Goal: Find contact information: Find contact information

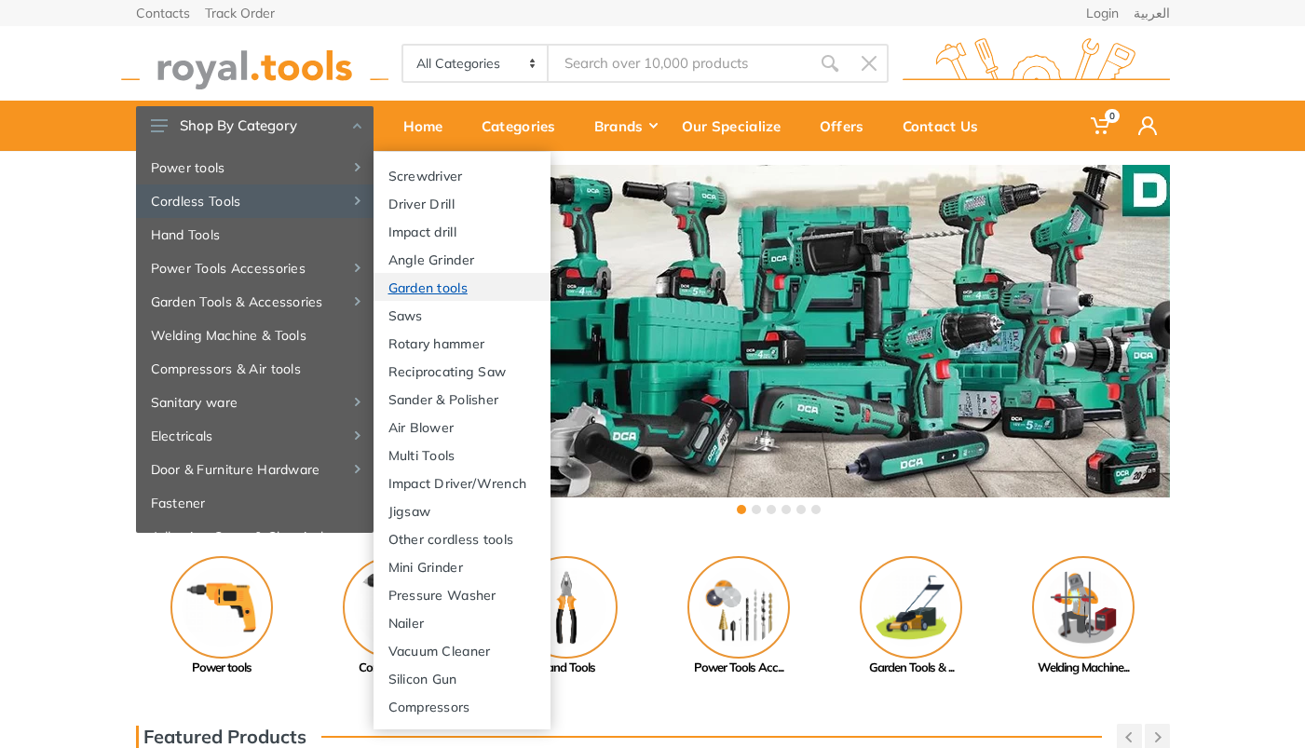
click at [447, 281] on link "Garden tools" at bounding box center [462, 287] width 177 height 28
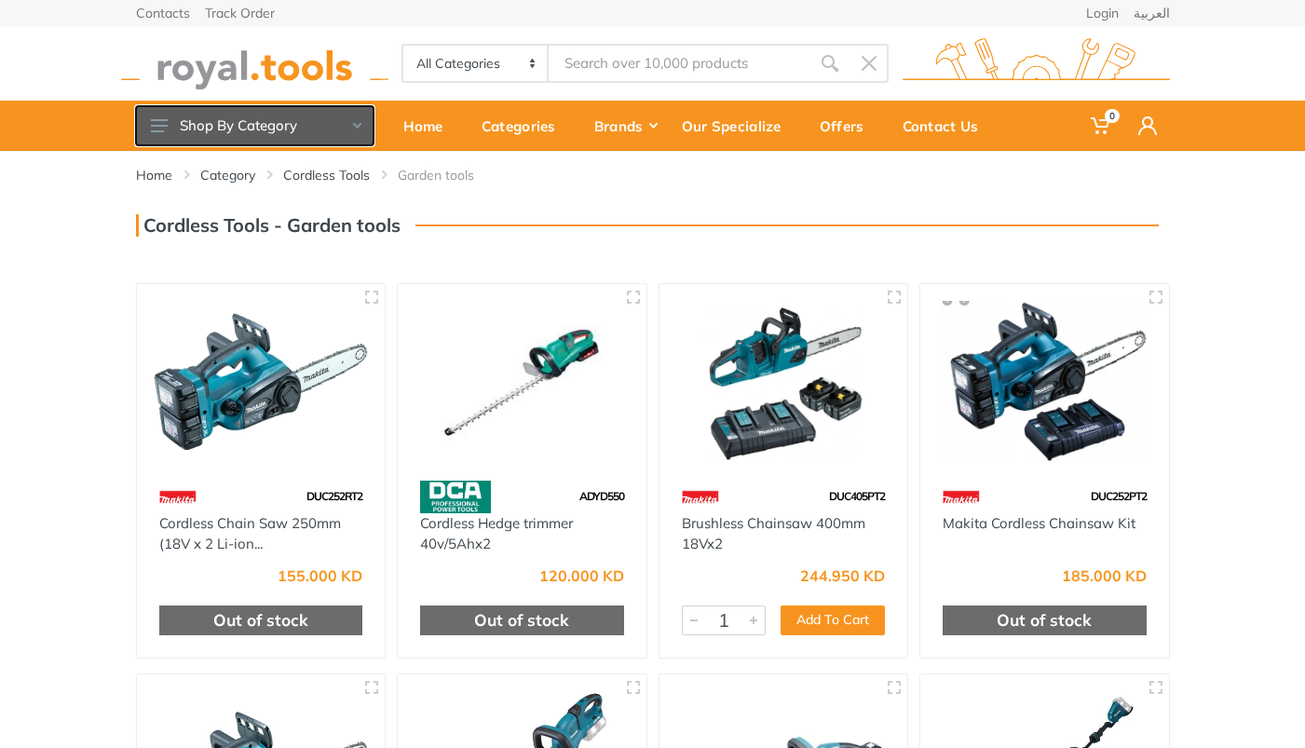
click at [322, 130] on button "Shop By Category" at bounding box center [255, 125] width 238 height 39
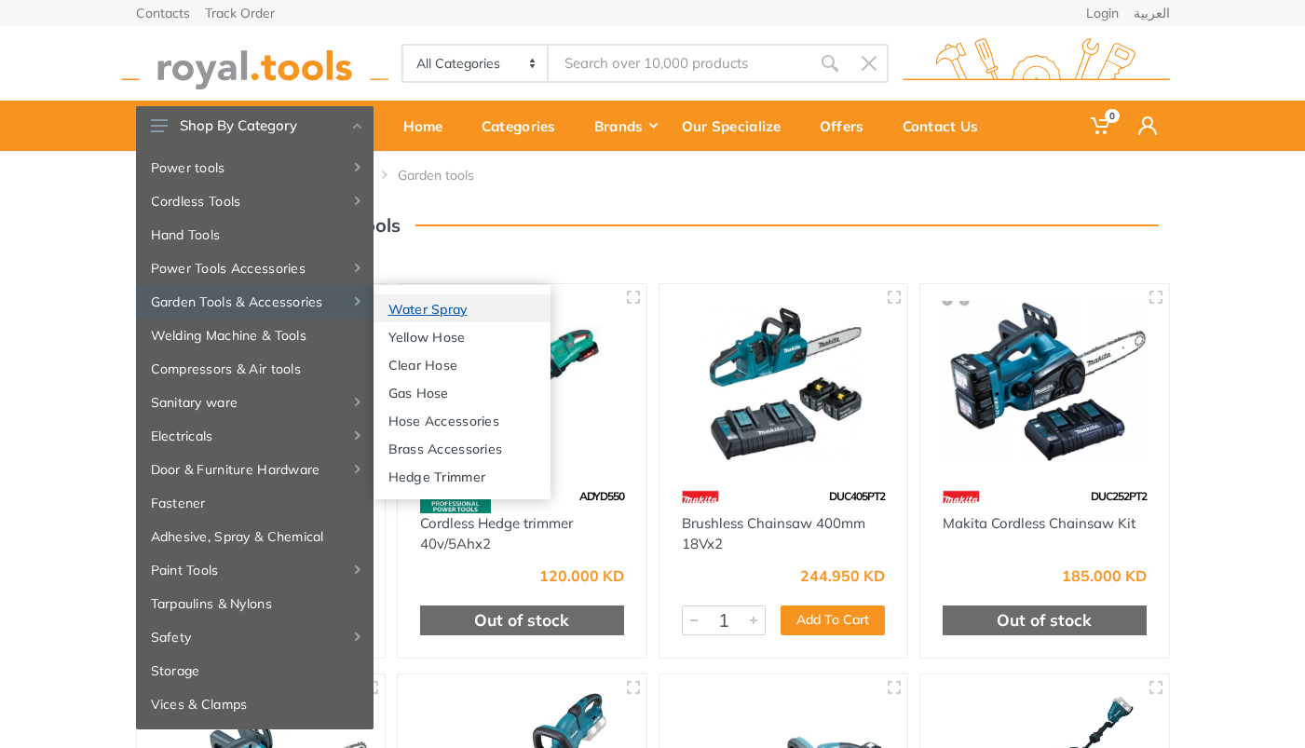
click at [398, 303] on link "Water Spray" at bounding box center [462, 308] width 177 height 28
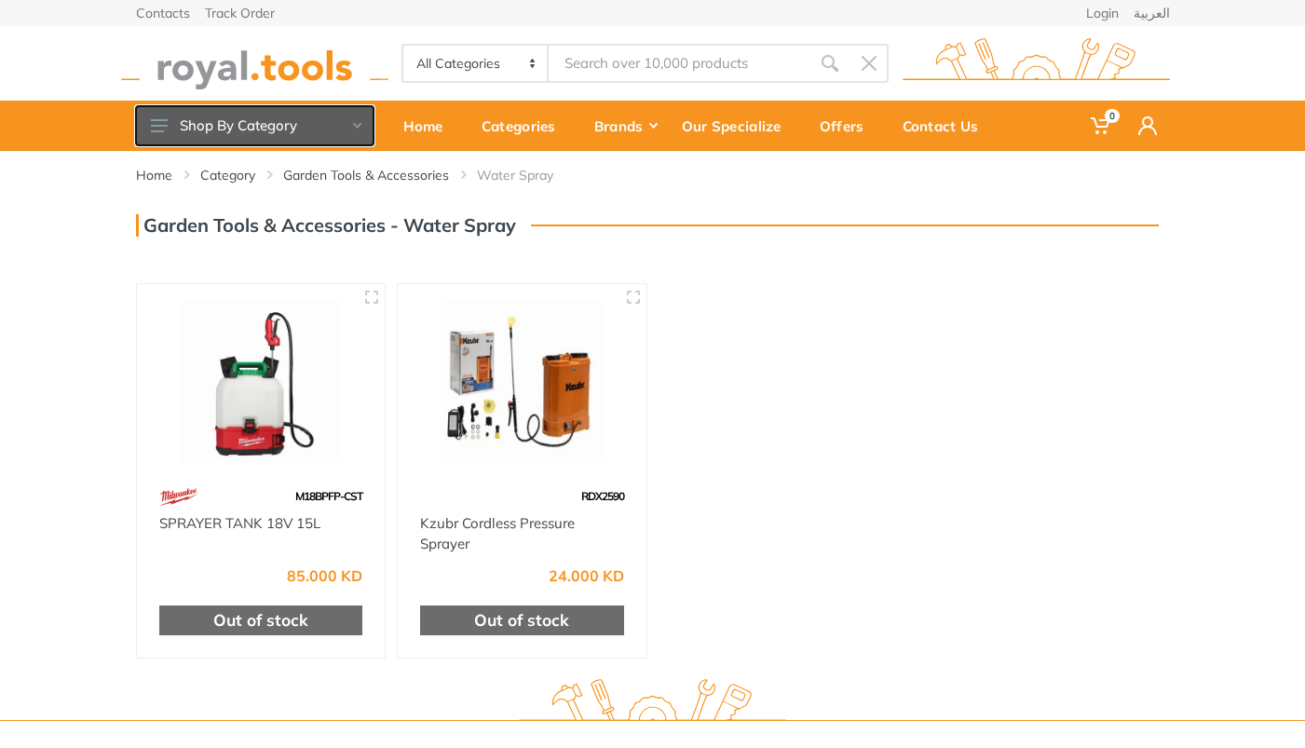
click at [266, 123] on button "Shop By Category" at bounding box center [255, 125] width 238 height 39
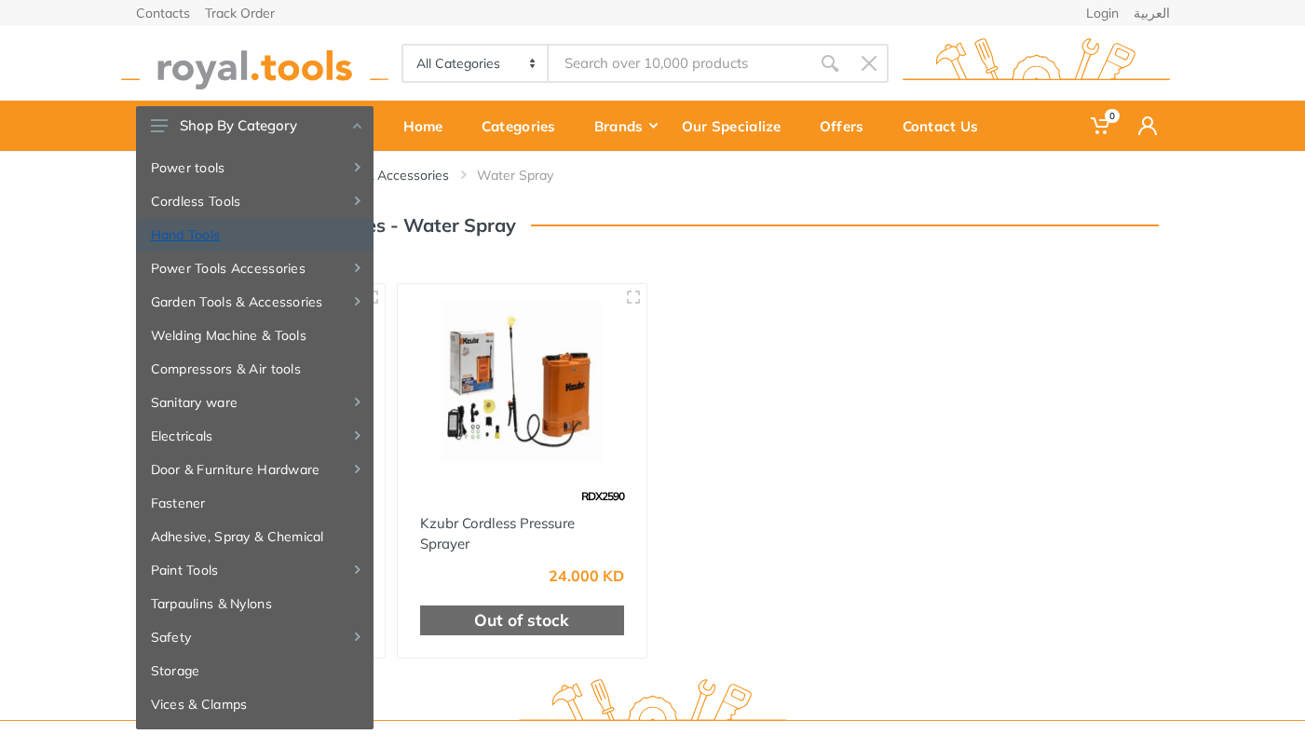
click at [183, 238] on link "Hand Tools" at bounding box center [255, 235] width 238 height 34
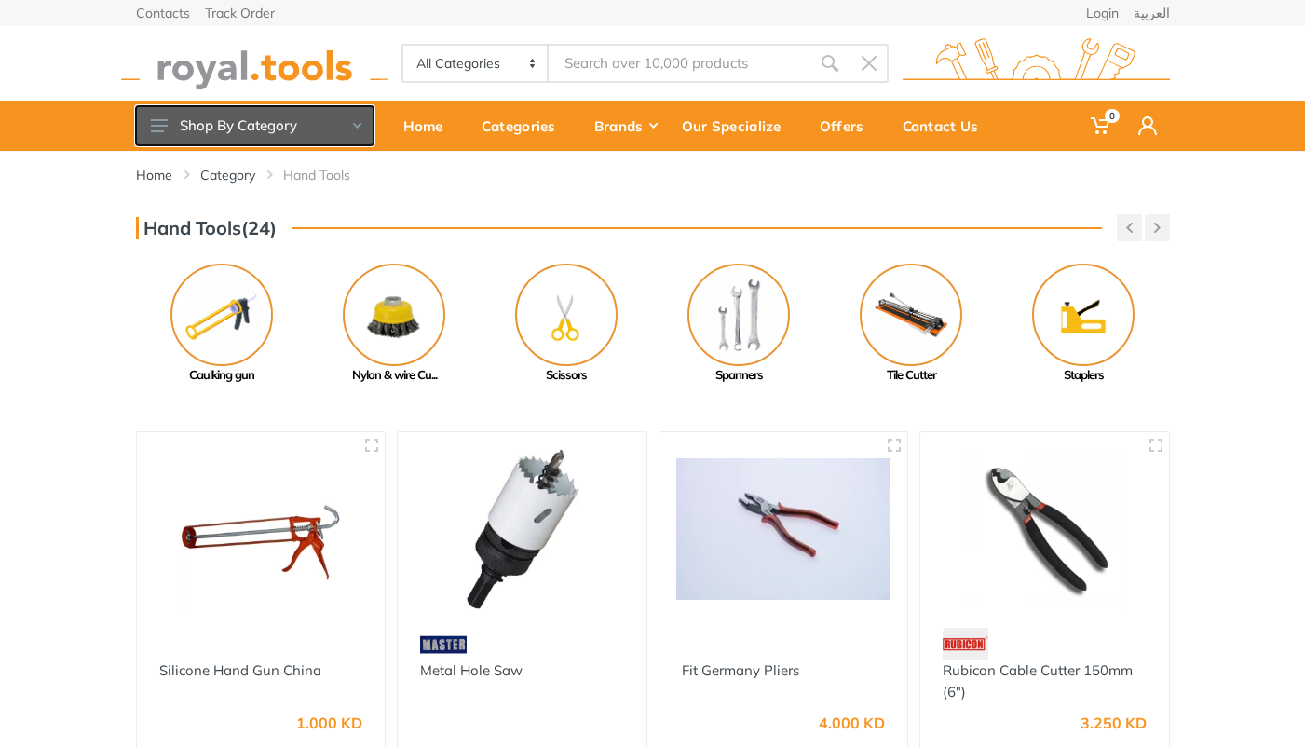
click at [276, 139] on button "Shop By Category" at bounding box center [255, 125] width 238 height 39
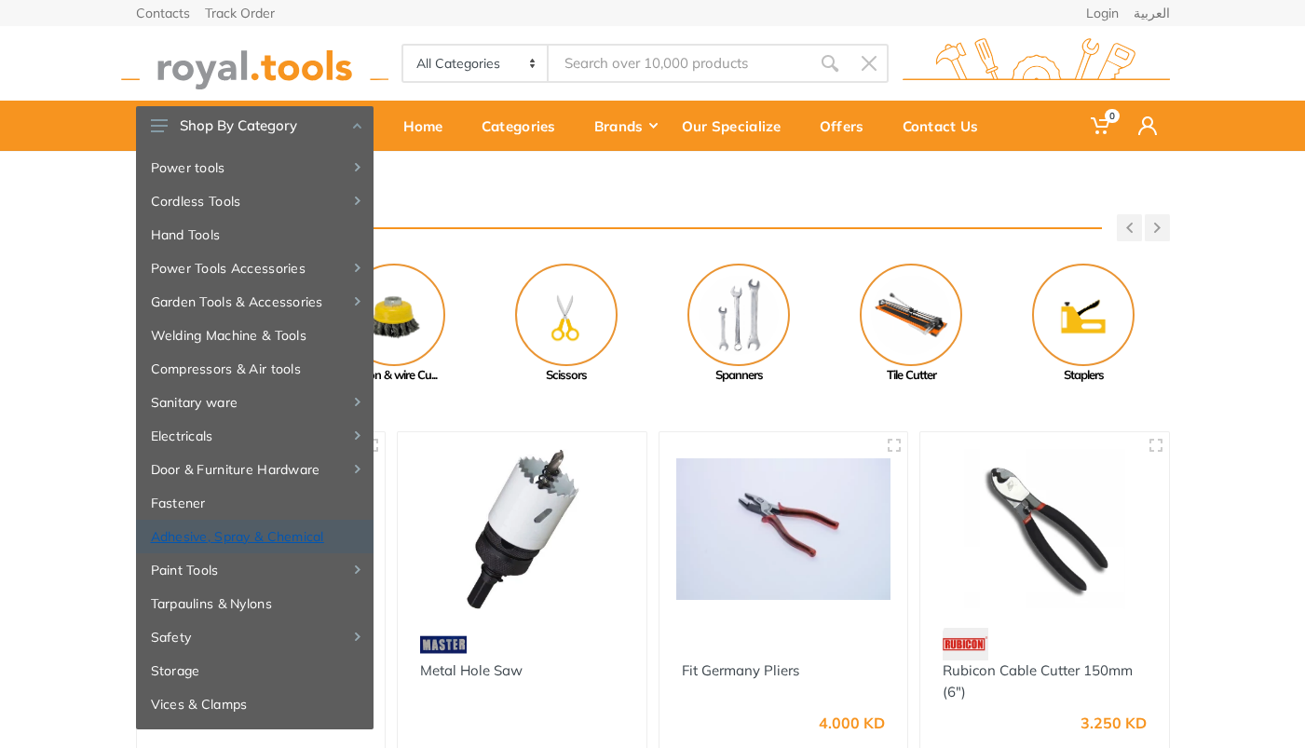
click at [227, 537] on link "Adhesive, Spray & Chemical" at bounding box center [255, 537] width 238 height 34
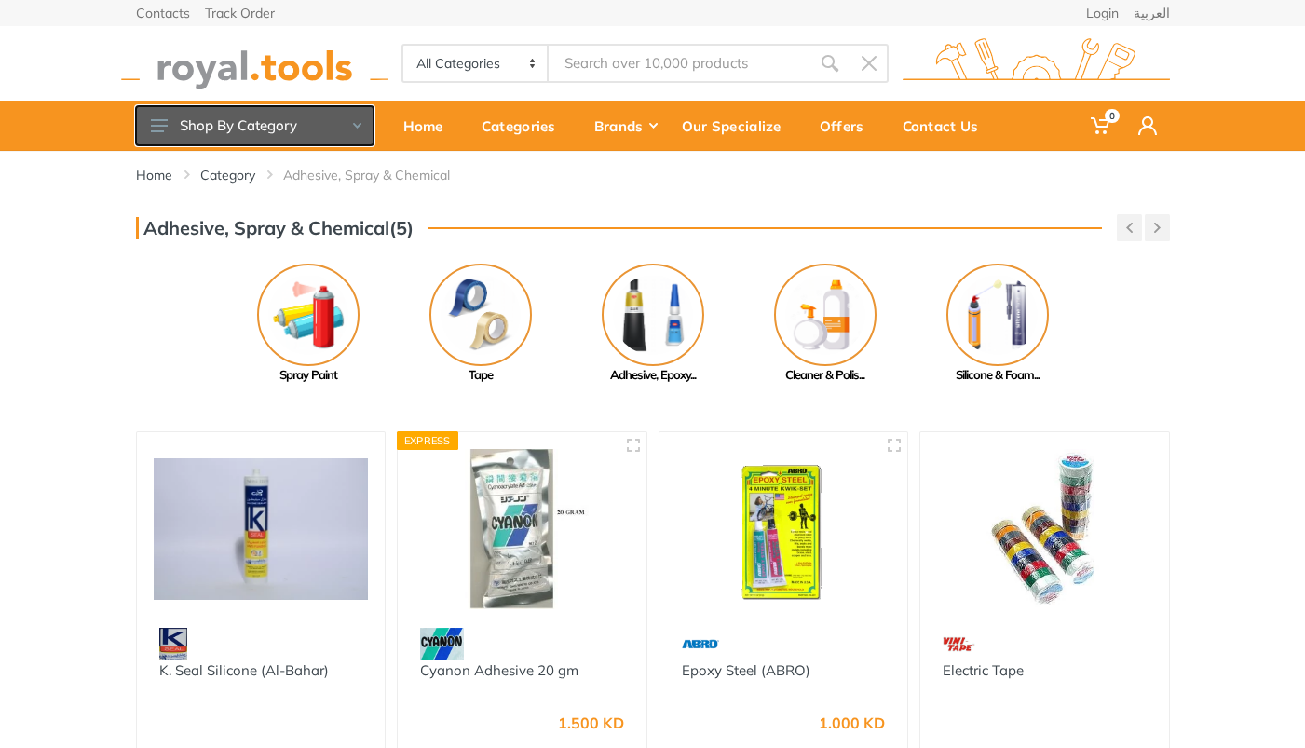
click at [281, 128] on button "Shop By Category" at bounding box center [255, 125] width 238 height 39
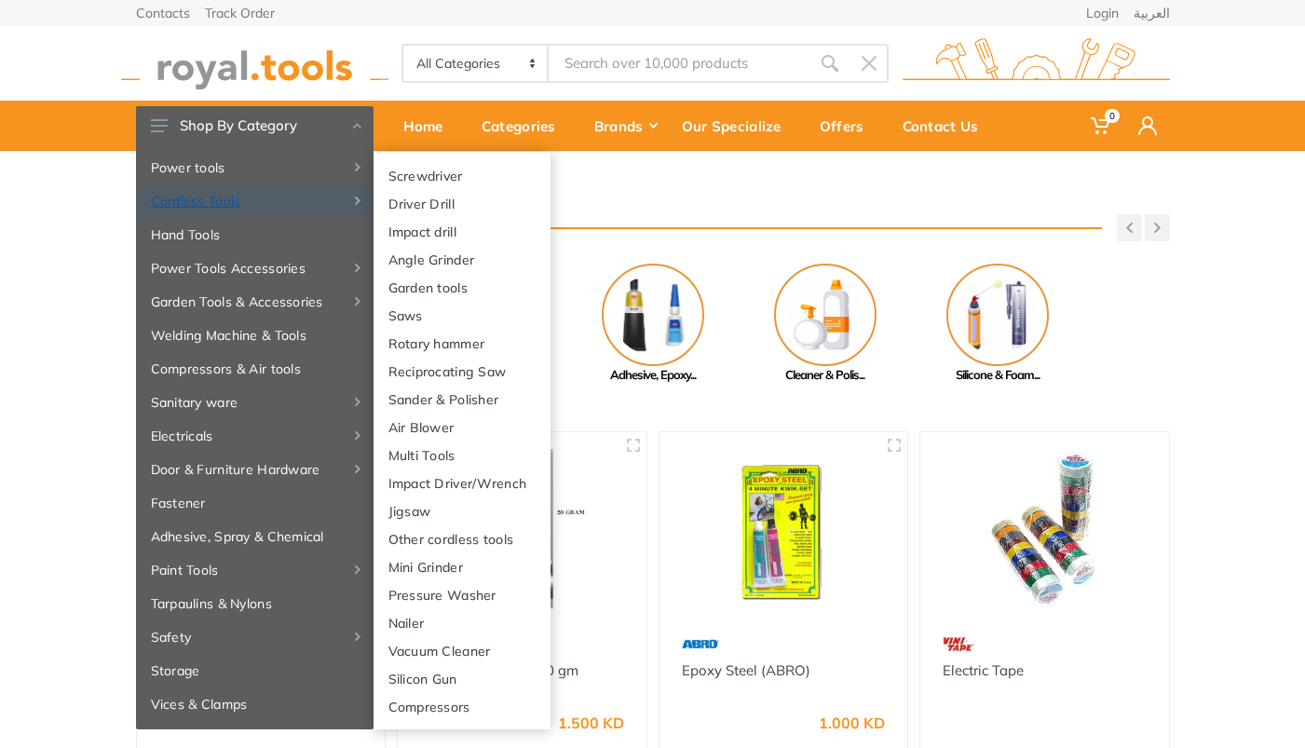
click at [227, 205] on link "Cordless Tools" at bounding box center [255, 201] width 238 height 34
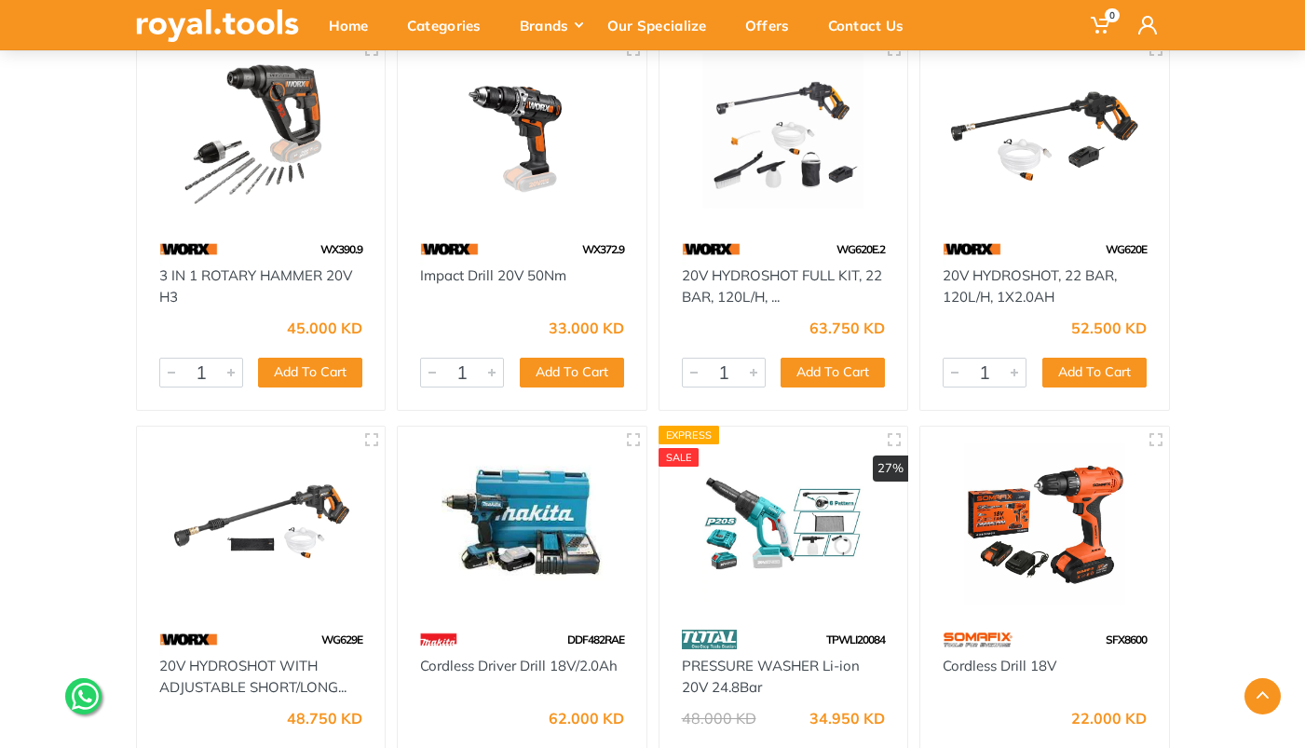
scroll to position [17983, 0]
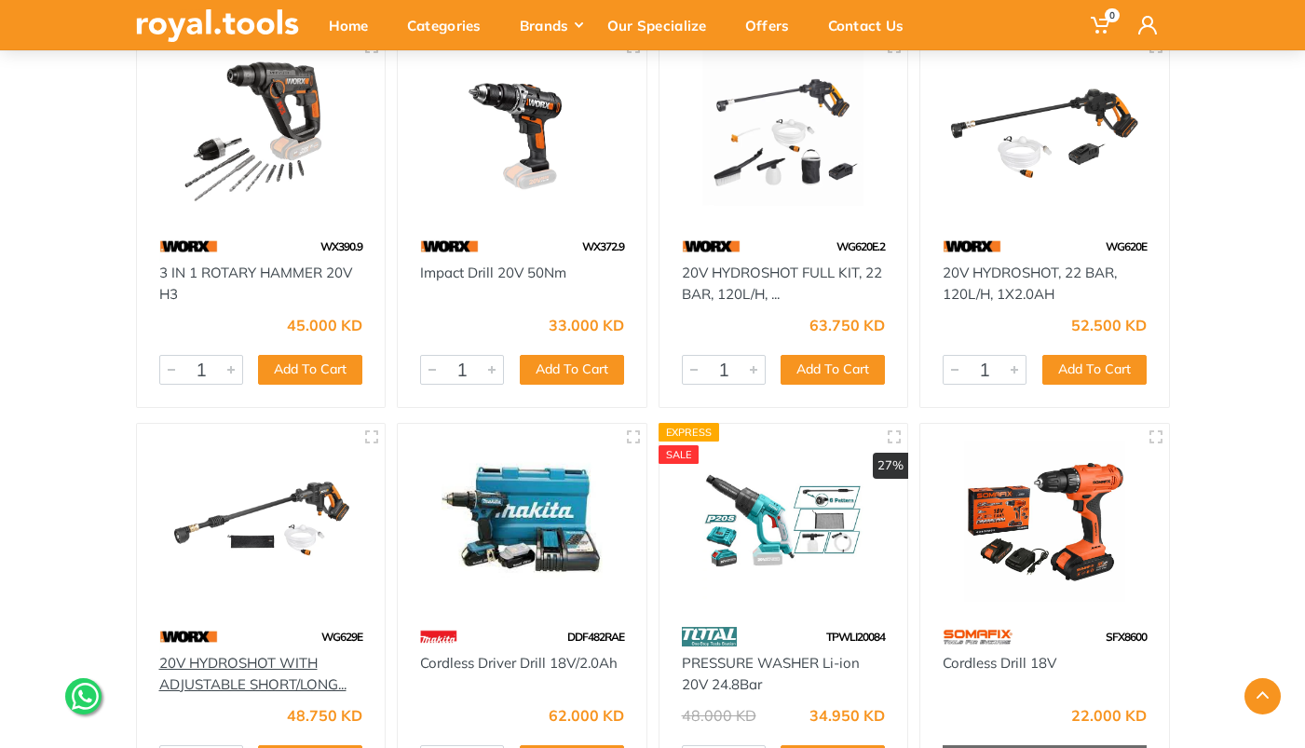
click at [268, 654] on link "20V HYDROSHOT WITH ADJUSTABLE SHORT/LONG..." at bounding box center [252, 673] width 187 height 39
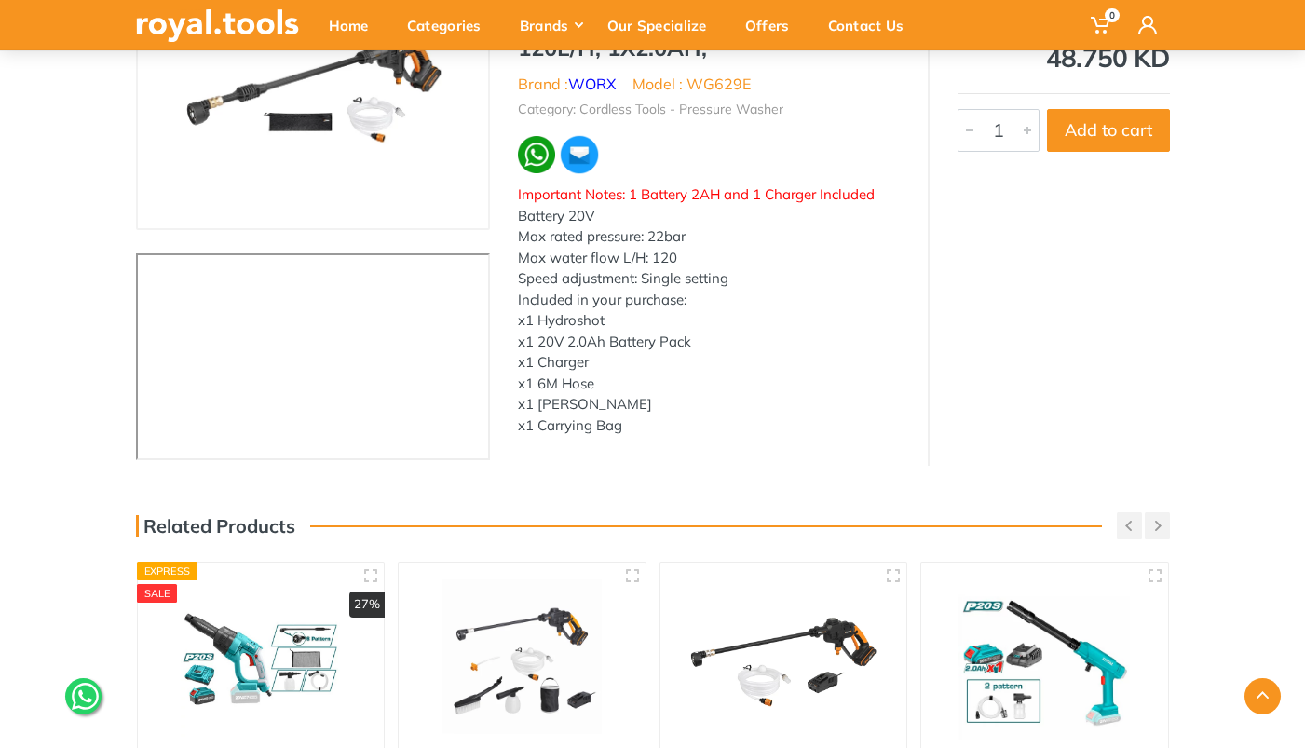
scroll to position [199, 0]
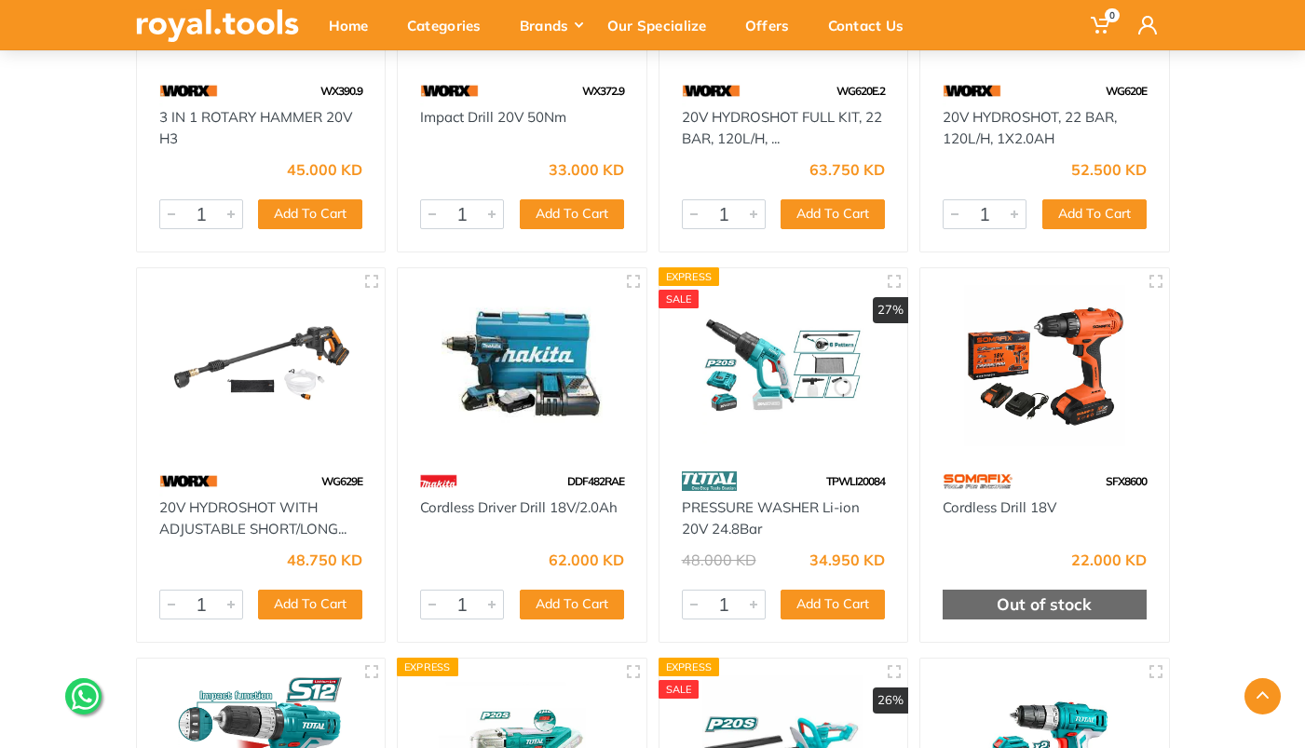
scroll to position [18124, 0]
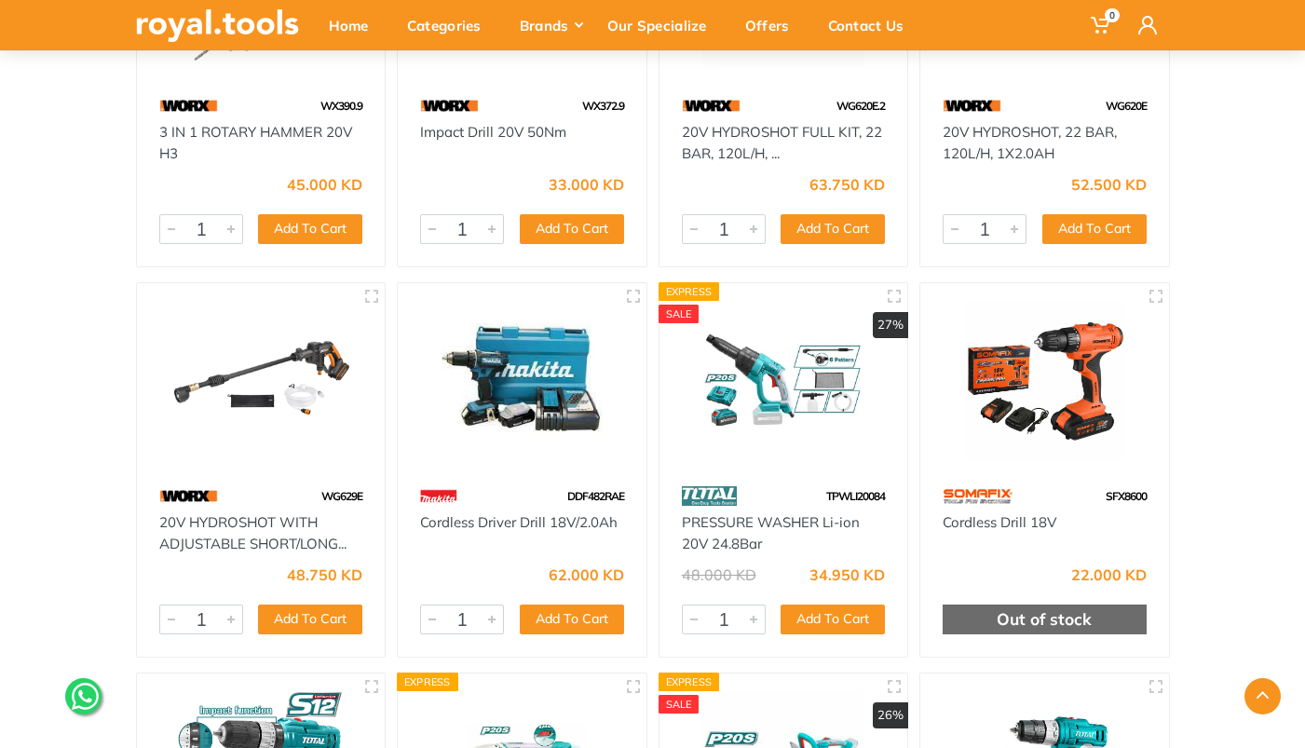
click at [767, 374] on img at bounding box center [783, 380] width 215 height 161
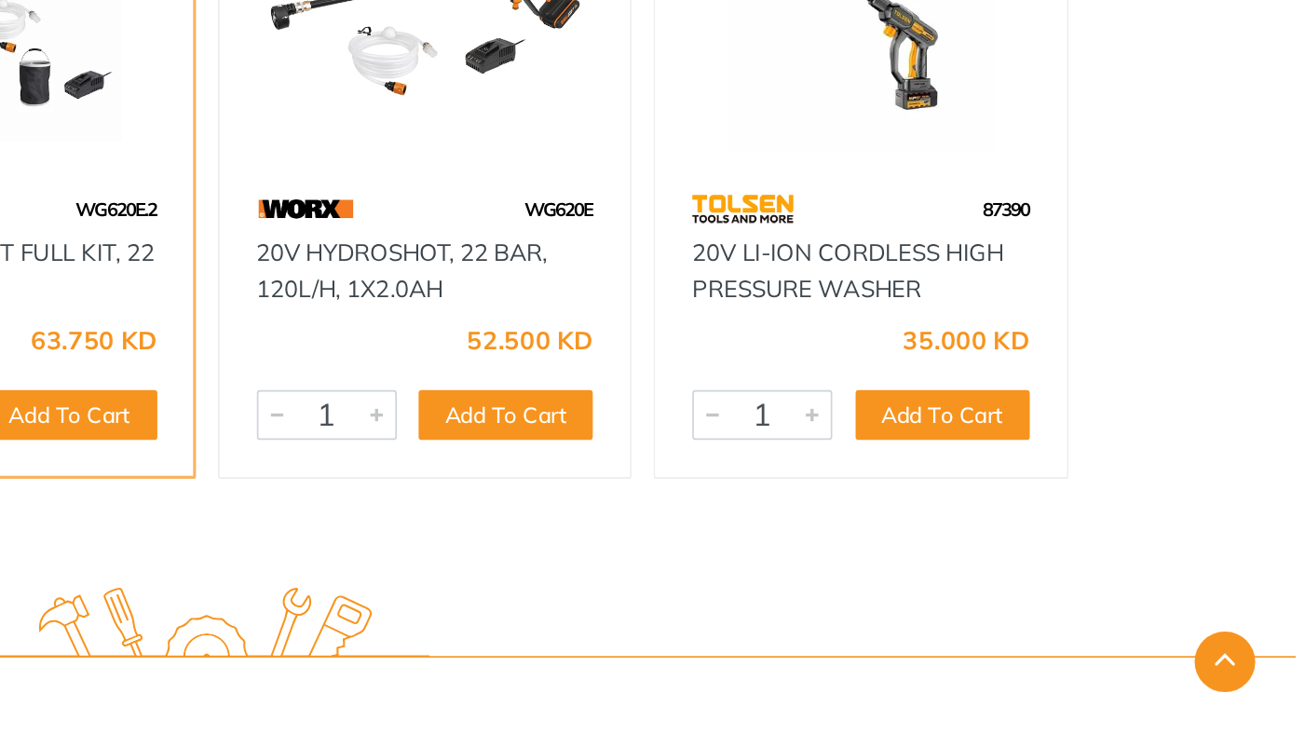
scroll to position [603, 0]
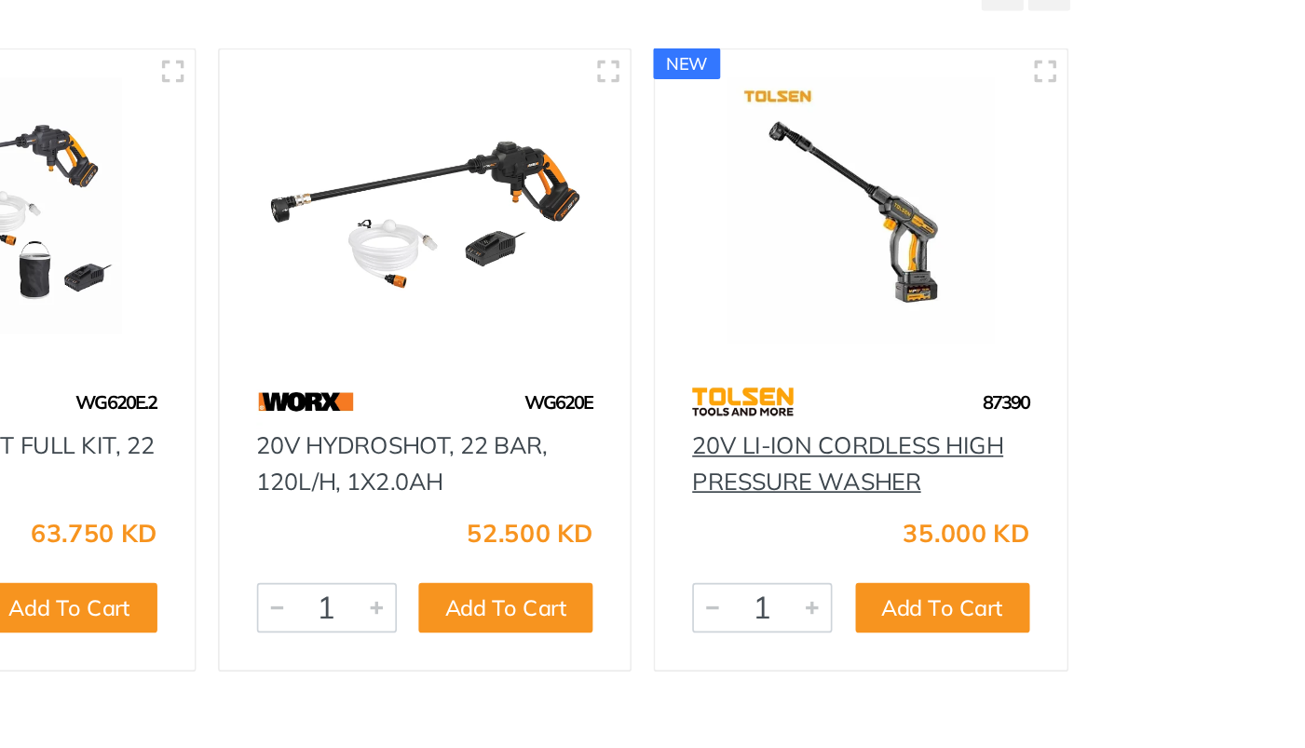
click at [1073, 450] on link "20V LI-ION CORDLESS HIGH PRESSURE WASHER" at bounding box center [1037, 462] width 186 height 39
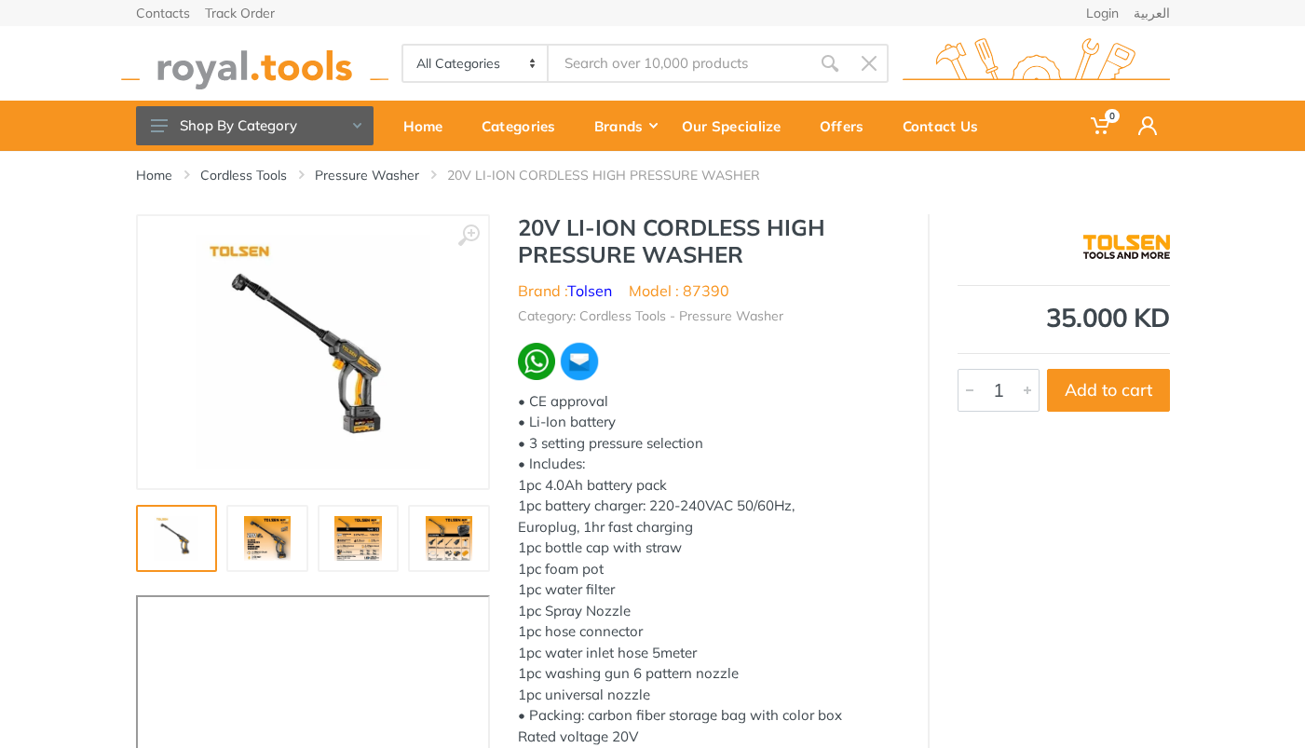
click at [273, 543] on img at bounding box center [268, 538] width 60 height 45
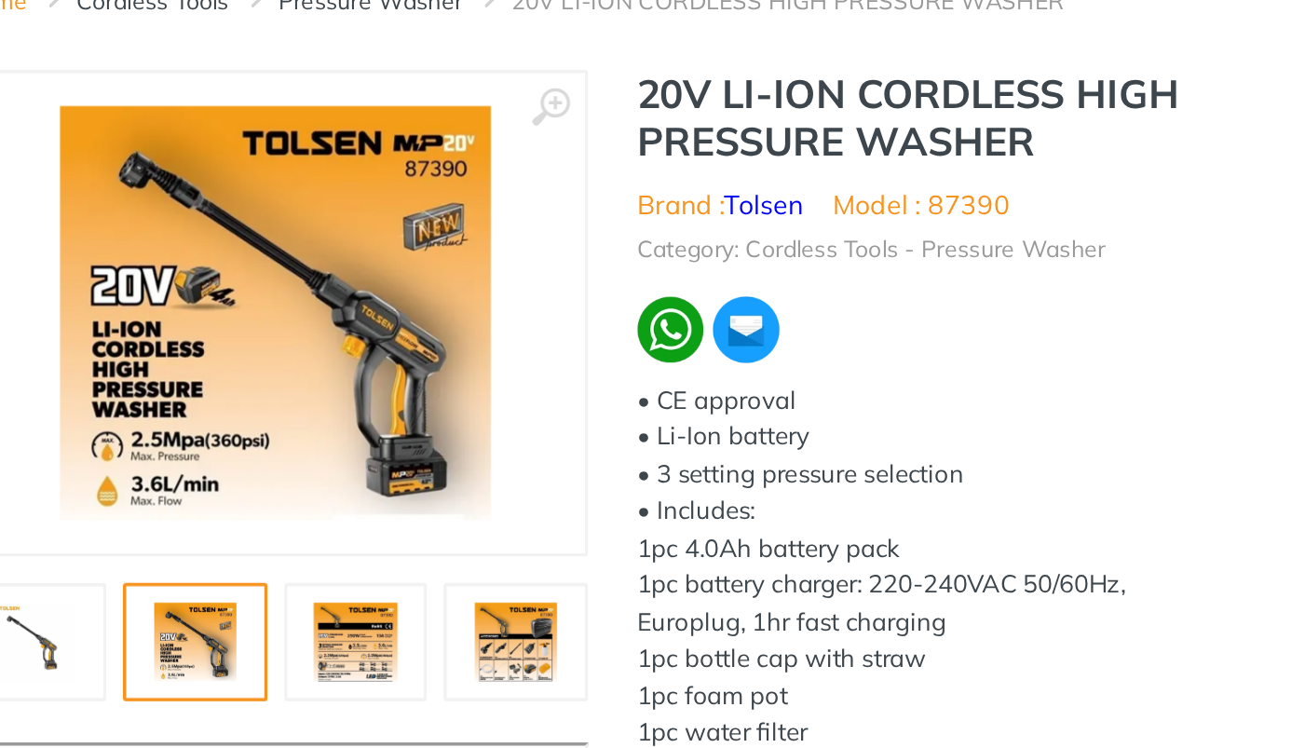
click at [362, 533] on img at bounding box center [359, 538] width 60 height 45
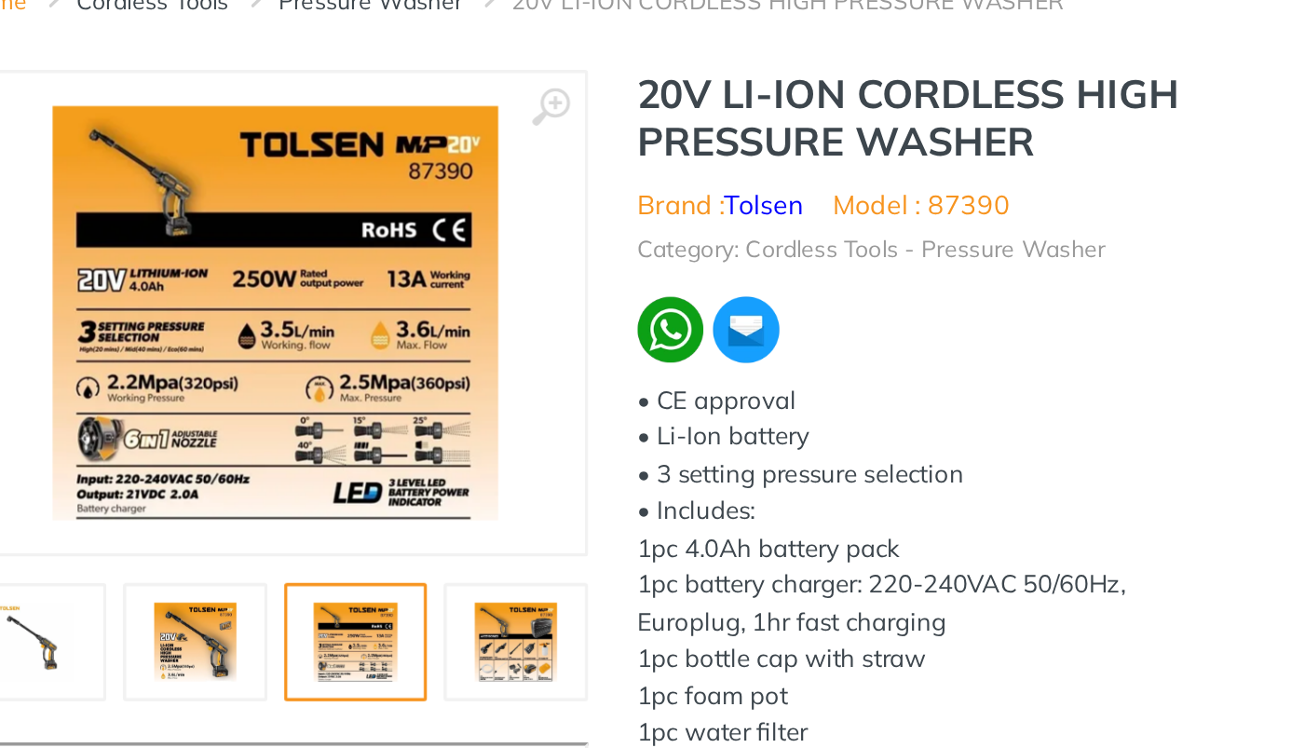
click at [449, 537] on img at bounding box center [449, 538] width 60 height 45
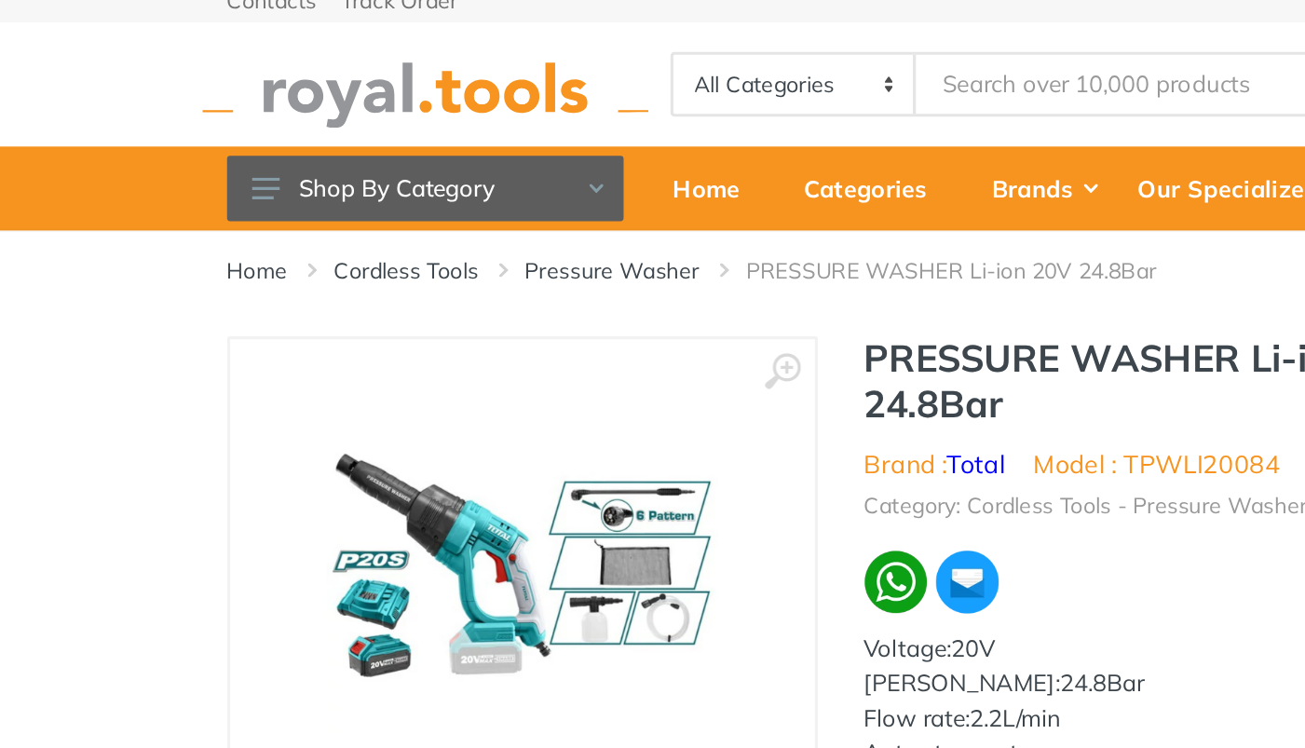
scroll to position [11, 0]
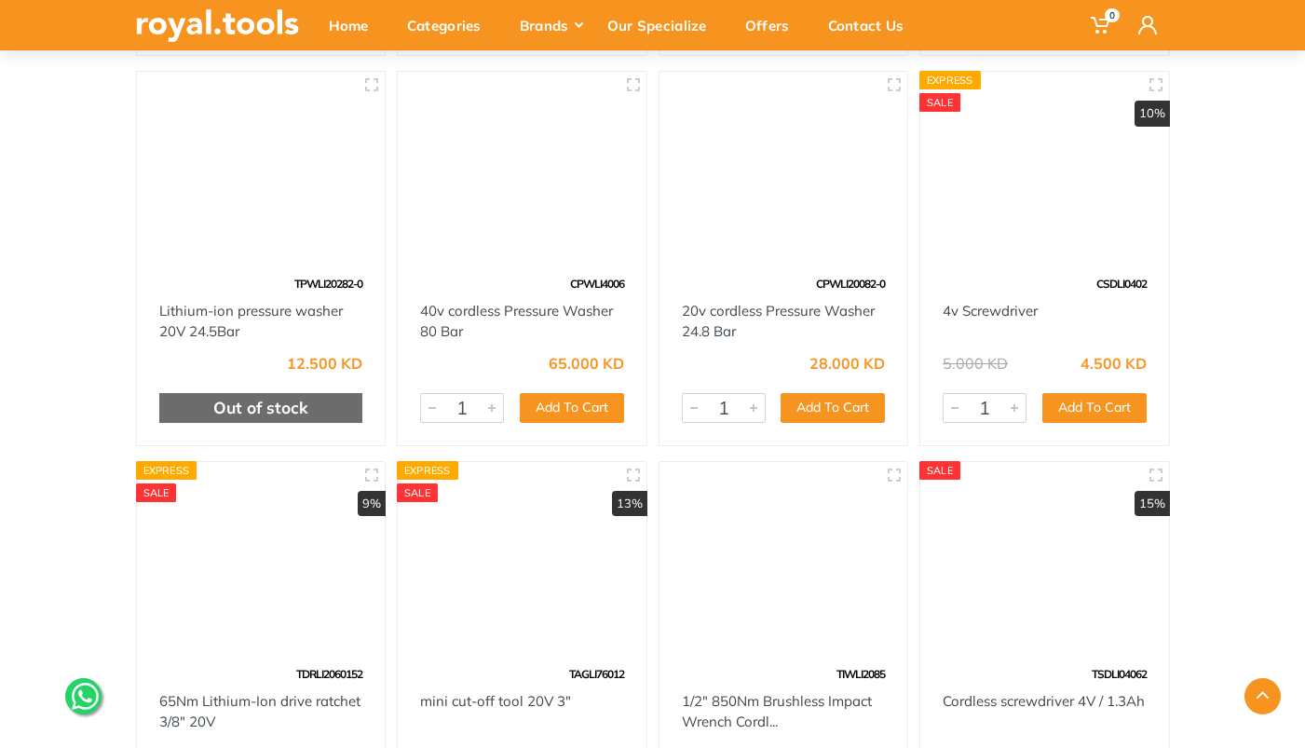
scroll to position [40185, 0]
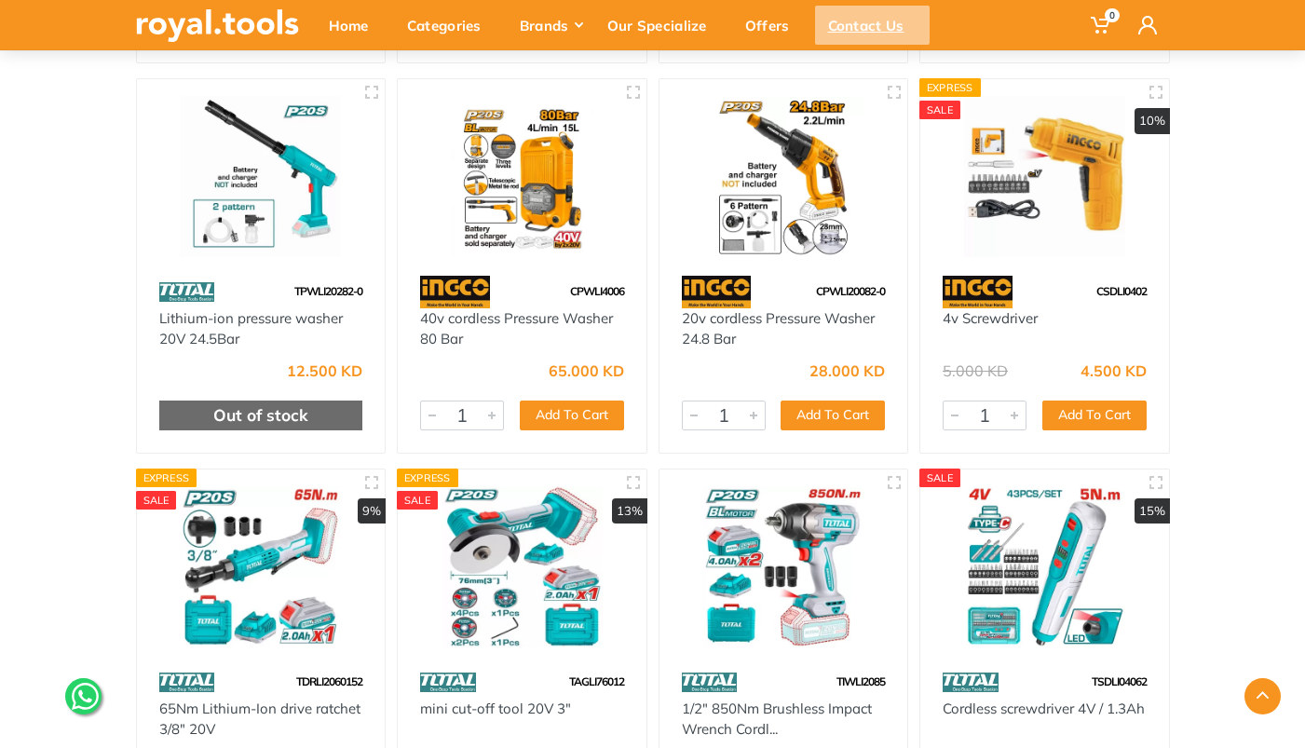
click at [850, 34] on div "Contact Us" at bounding box center [872, 25] width 115 height 39
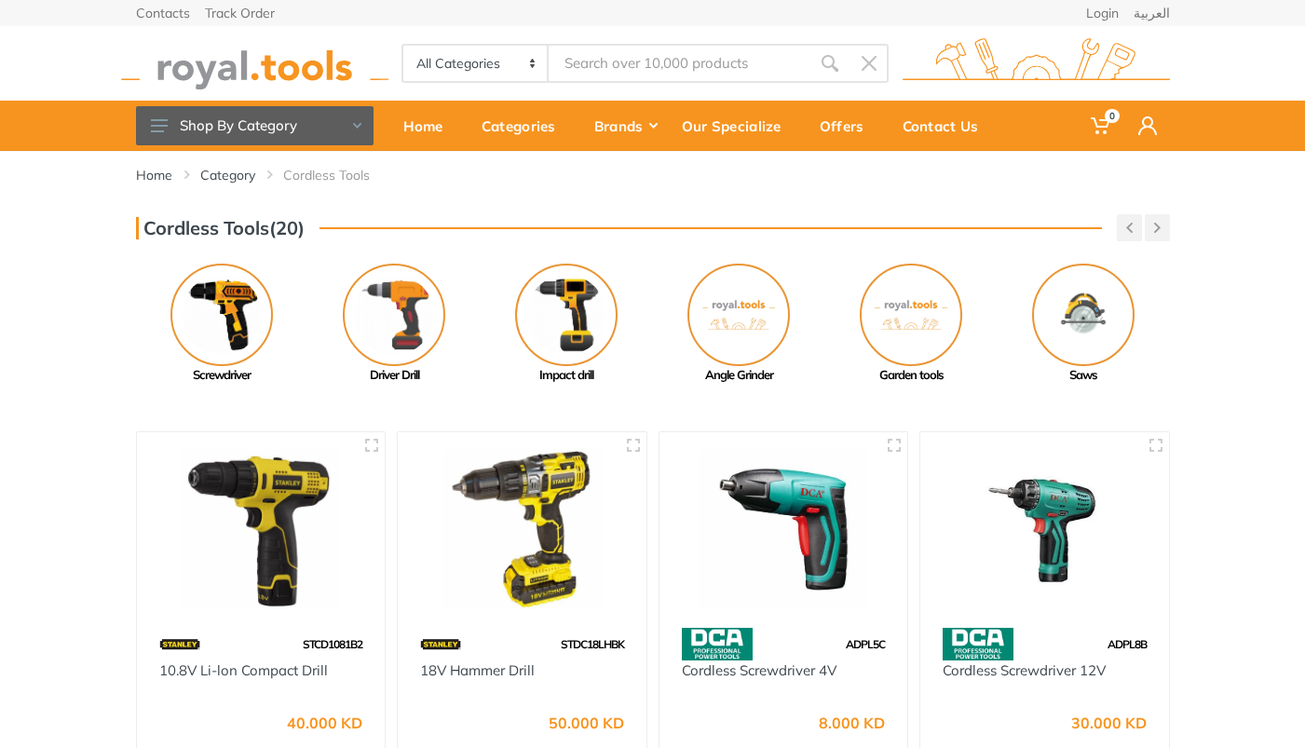
scroll to position [931, 0]
